Goal: Task Accomplishment & Management: Manage account settings

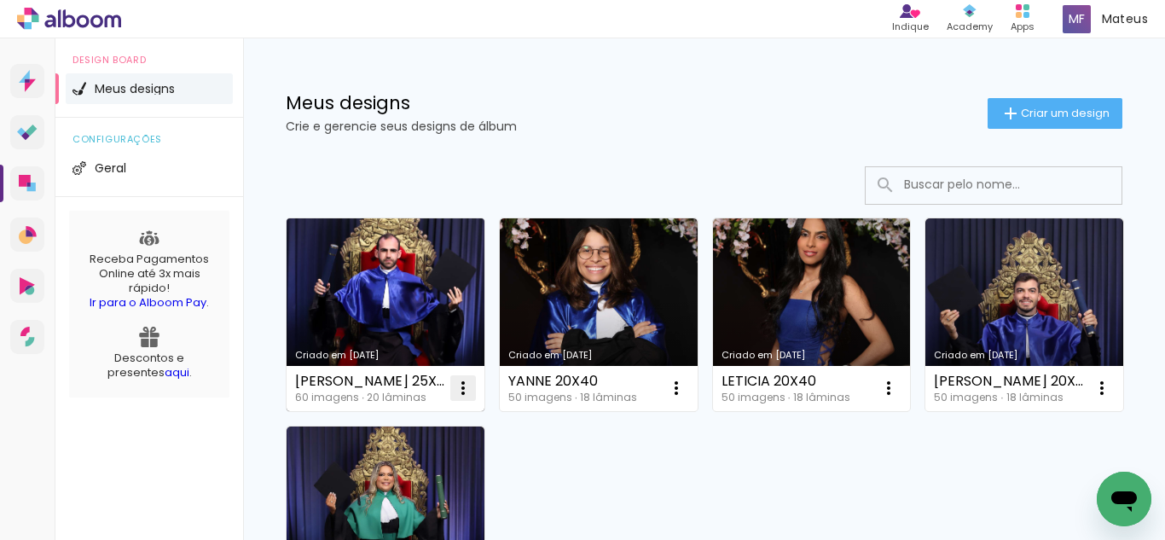
click at [459, 380] on iron-icon at bounding box center [463, 388] width 20 height 20
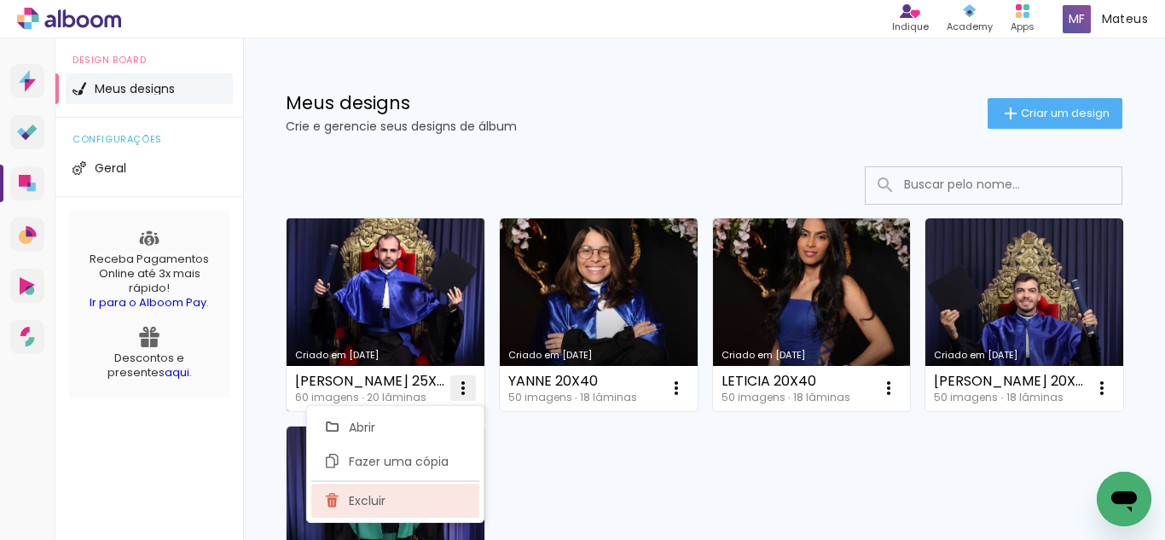
click at [380, 498] on span "Excluir" at bounding box center [367, 501] width 37 height 12
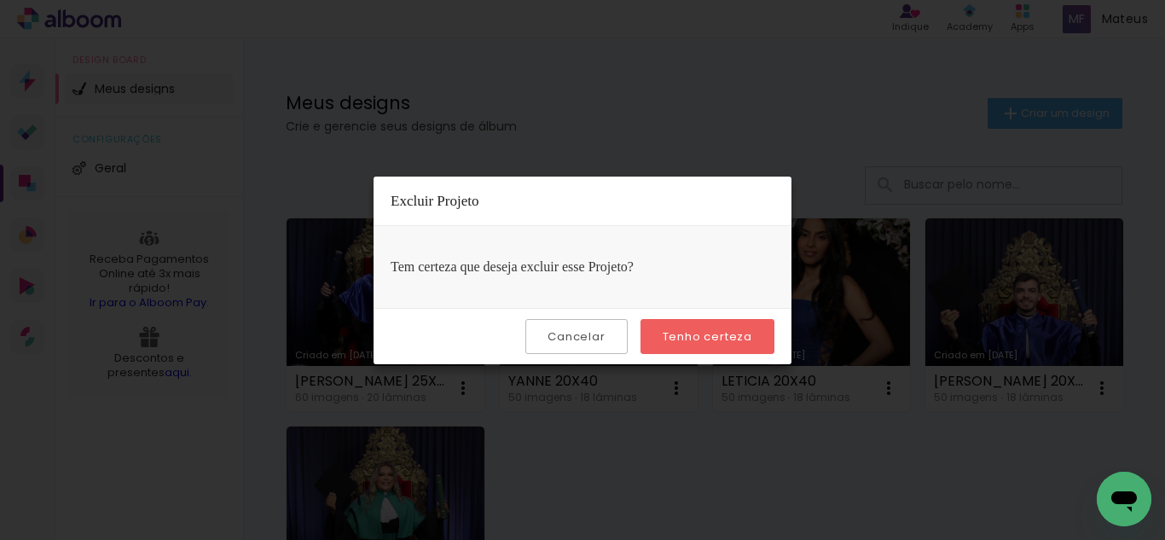
click at [580, 327] on paper-button "Tenho certeza" at bounding box center [707, 336] width 134 height 35
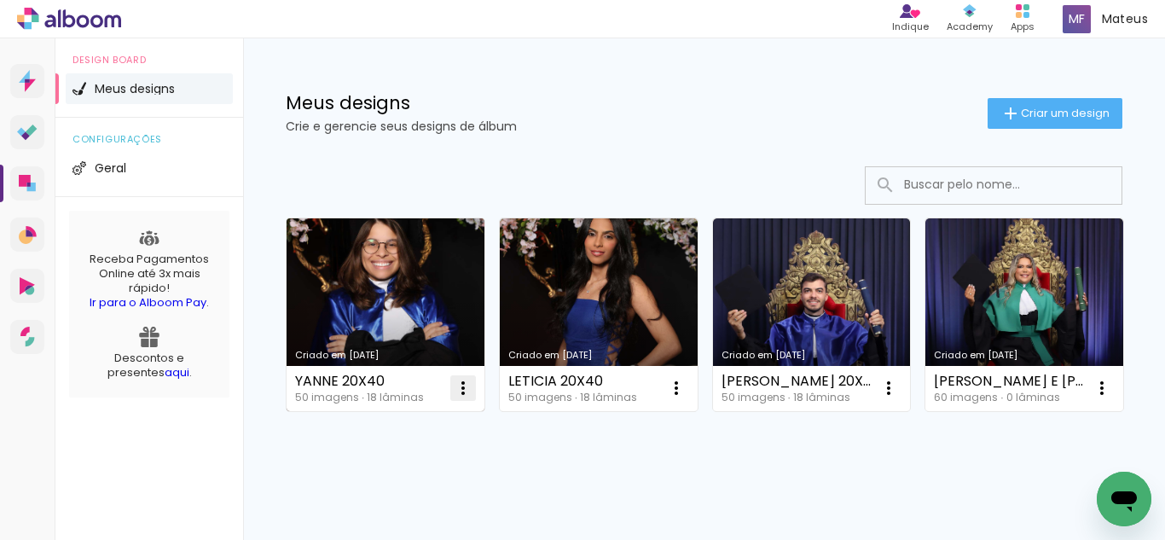
click at [464, 391] on iron-icon at bounding box center [463, 388] width 20 height 20
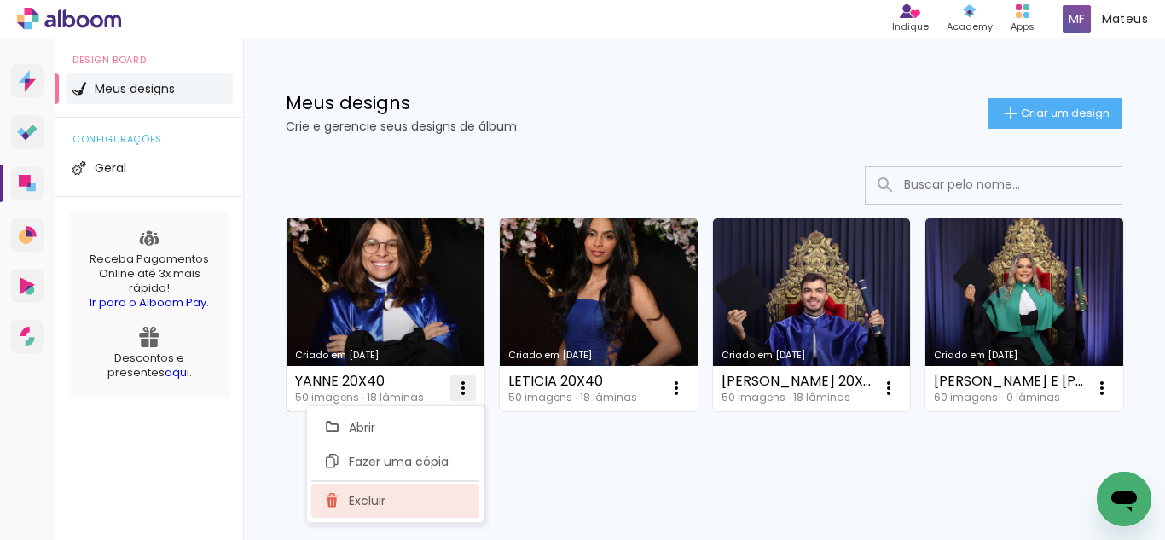
click at [418, 501] on paper-item "Excluir" at bounding box center [395, 501] width 168 height 34
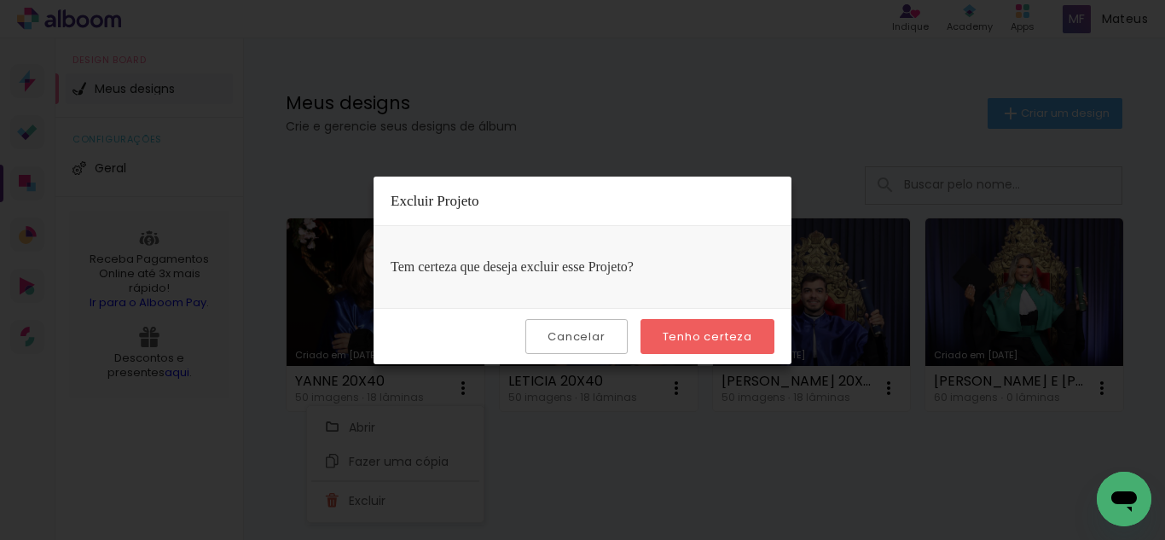
click at [0, 0] on slot "Tenho certeza" at bounding box center [0, 0] width 0 height 0
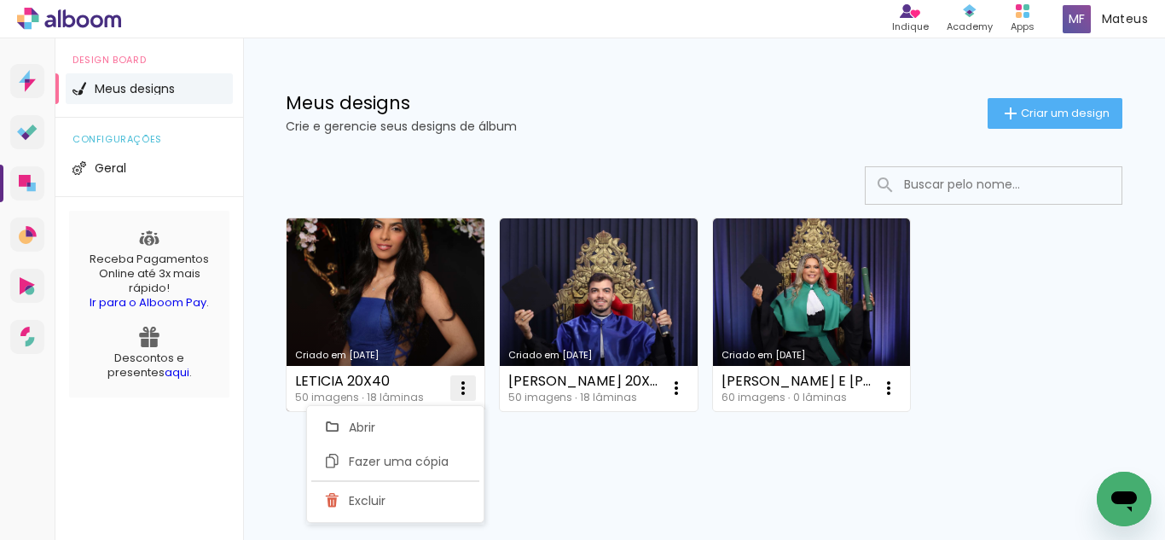
click at [465, 388] on iron-icon at bounding box center [463, 388] width 20 height 20
click at [469, 387] on iron-icon at bounding box center [463, 388] width 20 height 20
click at [410, 498] on paper-item "Excluir" at bounding box center [395, 501] width 168 height 34
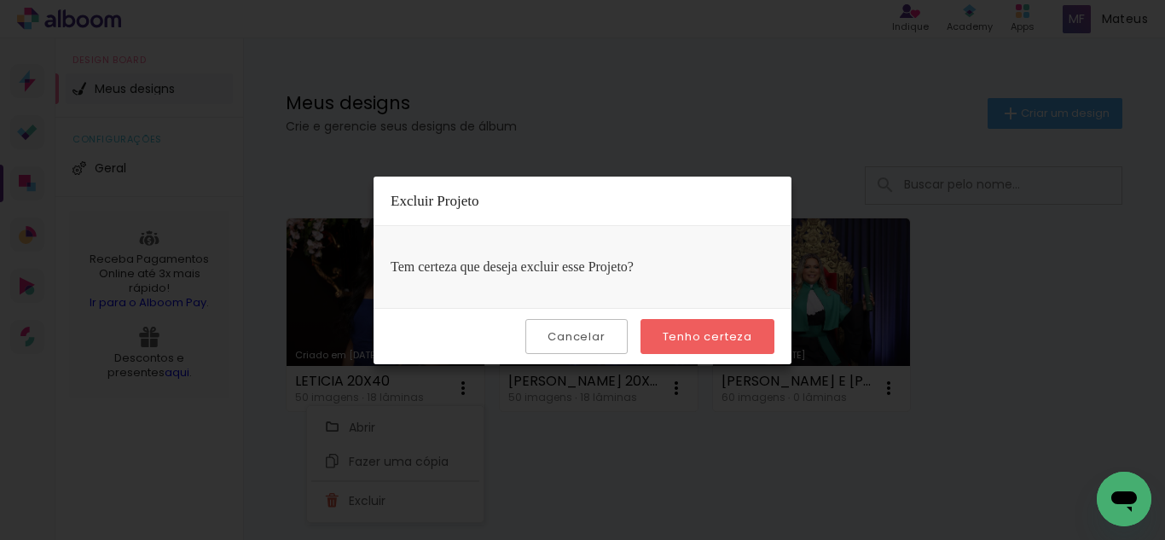
click at [580, 327] on paper-button "Tenho certeza" at bounding box center [707, 336] width 134 height 35
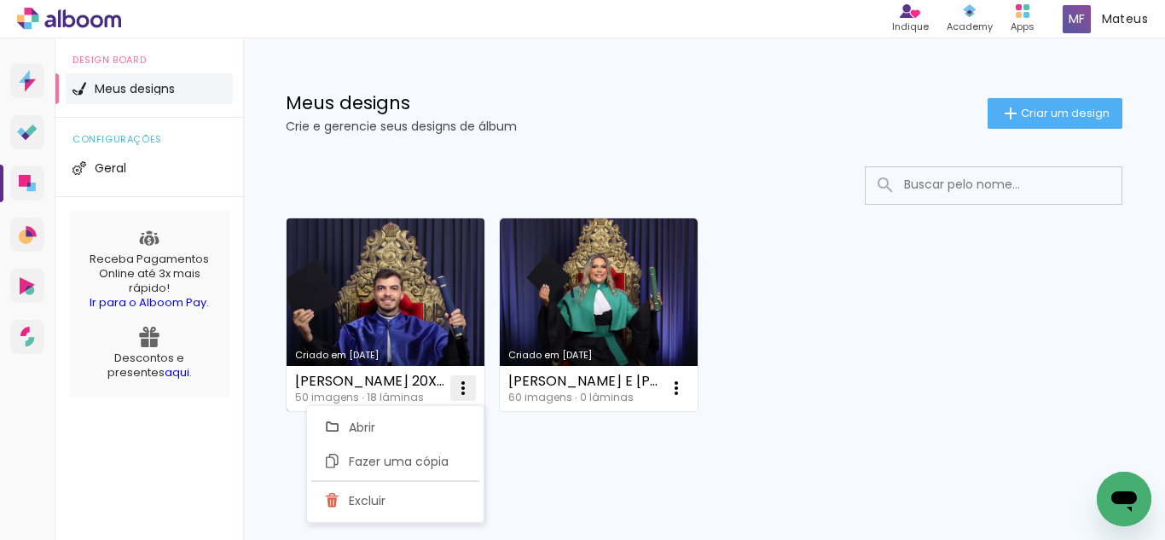
click at [463, 382] on iron-icon at bounding box center [463, 388] width 20 height 20
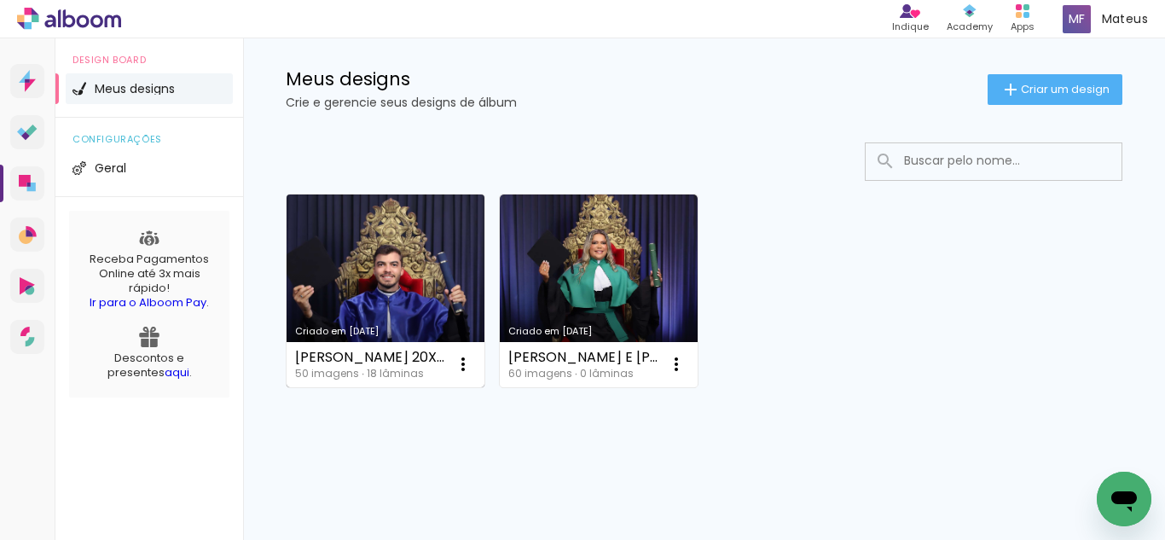
scroll to position [31, 0]
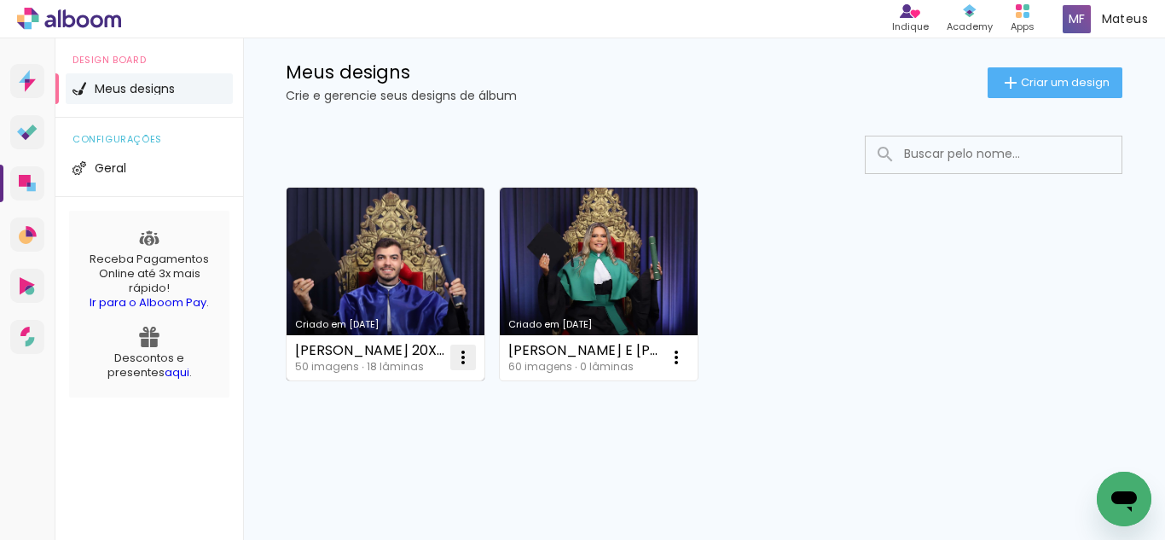
click at [457, 363] on iron-icon at bounding box center [463, 357] width 20 height 20
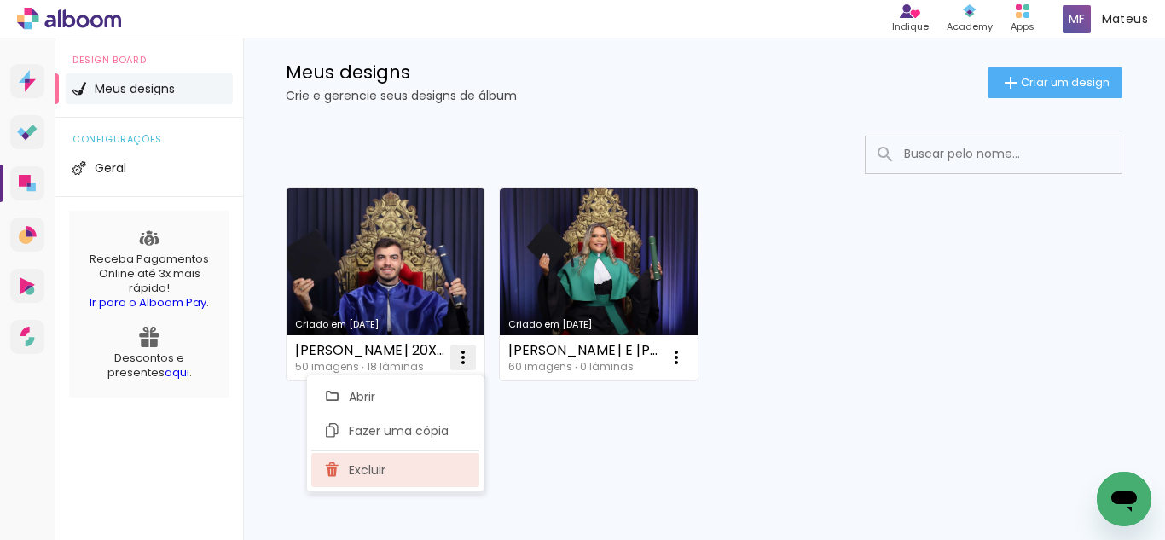
click at [400, 469] on paper-item "Excluir" at bounding box center [395, 470] width 168 height 34
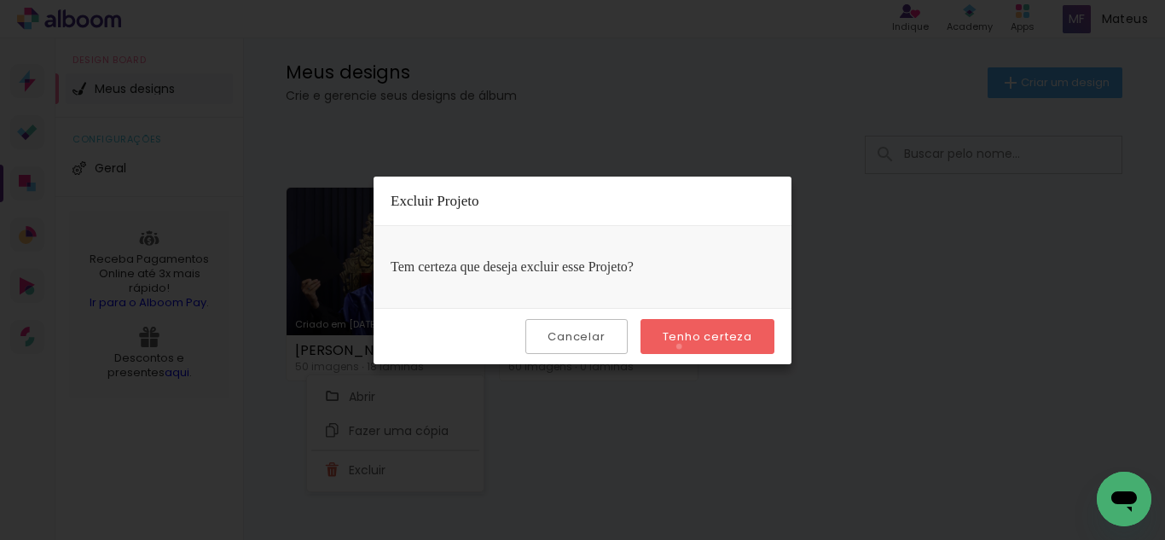
click at [580, 346] on paper-button "Tenho certeza" at bounding box center [707, 336] width 134 height 35
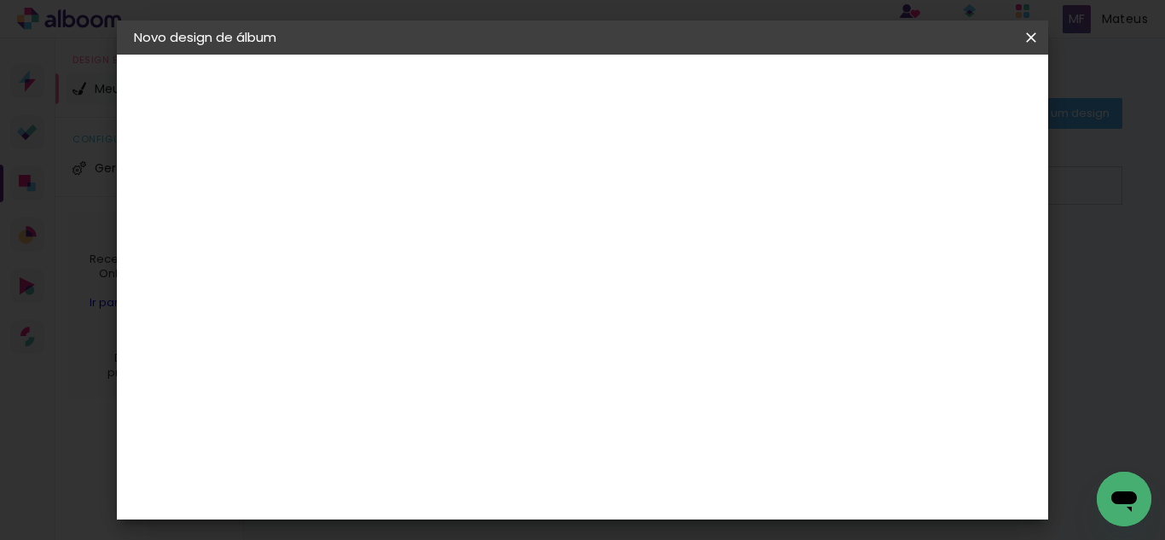
click at [0, 0] on header "Informações Dê um título ao seu álbum. Avançar" at bounding box center [0, 0] width 0 height 0
